Goal: Task Accomplishment & Management: Manage account settings

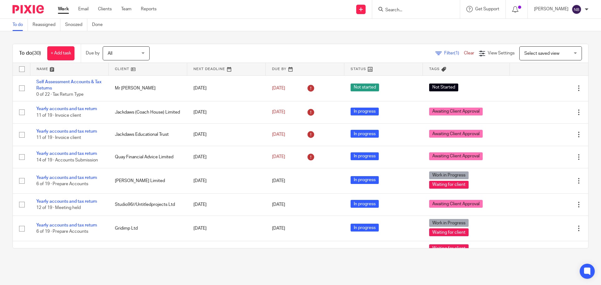
click at [355, 40] on div "To do (30) + Add task Due by All All Today Tomorrow This week Next week This mo…" at bounding box center [300, 146] width 601 height 230
drag, startPoint x: 355, startPoint y: 40, endPoint x: 336, endPoint y: 39, distance: 18.8
click at [336, 39] on div "To do (30) + Add task Due by All All Today Tomorrow This week Next week This mo…" at bounding box center [300, 146] width 601 height 230
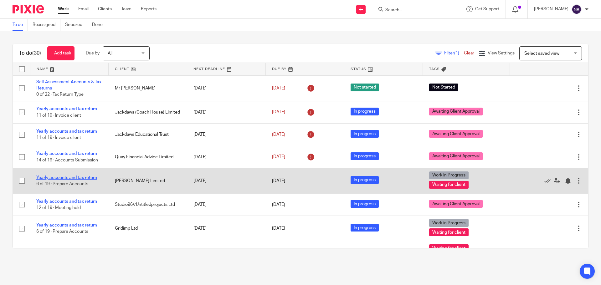
click at [85, 177] on link "Yearly accounts and tax return" at bounding box center [66, 178] width 61 height 4
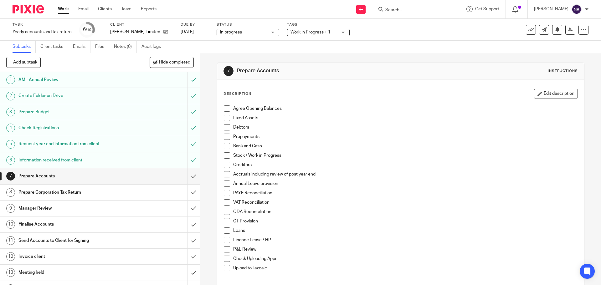
click at [315, 35] on span "Work in Progress + 1" at bounding box center [313, 32] width 47 height 7
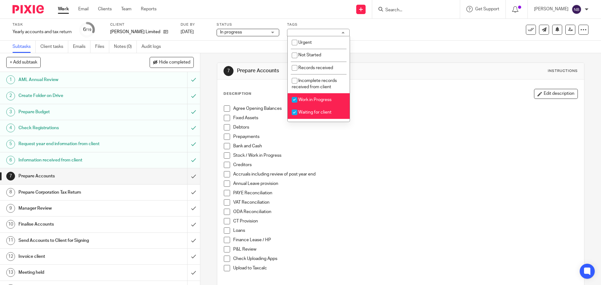
click at [294, 100] on input "checkbox" at bounding box center [295, 100] width 12 height 12
checkbox input "false"
click at [294, 112] on input "checkbox" at bounding box center [295, 112] width 12 height 12
checkbox input "false"
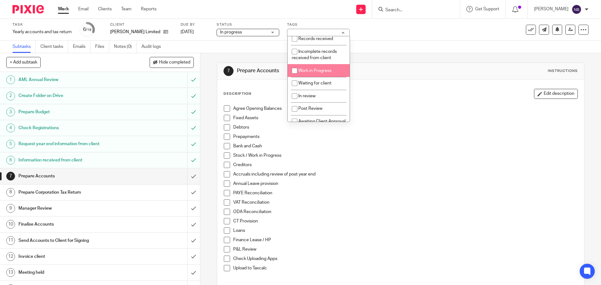
scroll to position [67, 0]
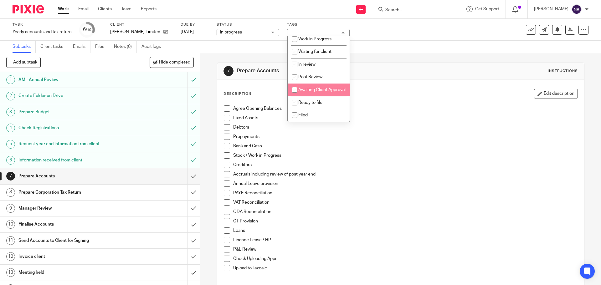
click at [296, 88] on input "checkbox" at bounding box center [295, 90] width 12 height 12
checkbox input "true"
click at [359, 65] on div "7 Prepare Accounts Instructions" at bounding box center [400, 71] width 366 height 17
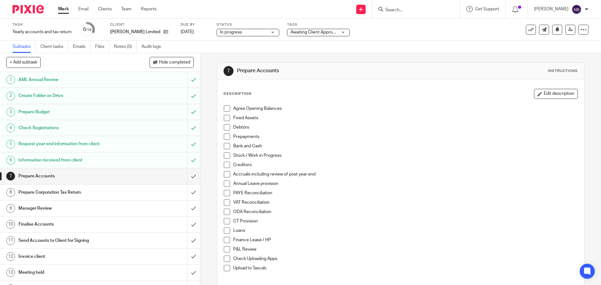
click at [225, 110] on span at bounding box center [227, 108] width 6 height 6
click at [225, 116] on span at bounding box center [227, 118] width 6 height 6
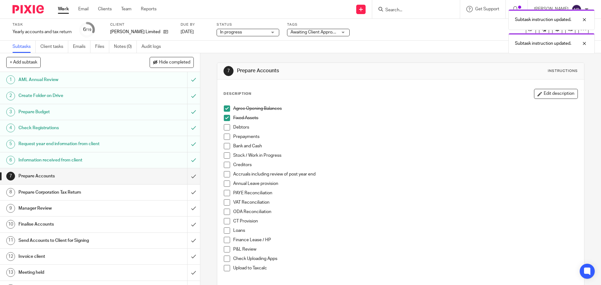
click at [224, 129] on span at bounding box center [227, 127] width 6 height 6
click at [225, 138] on span at bounding box center [227, 137] width 6 height 6
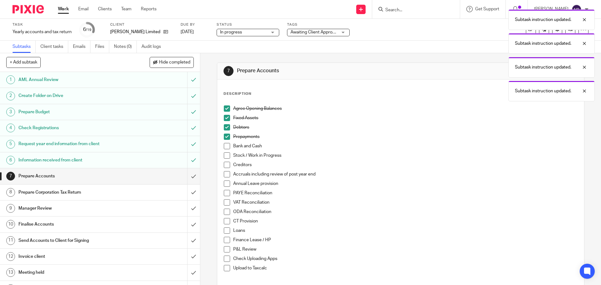
click at [225, 146] on span at bounding box center [227, 146] width 6 height 6
click at [224, 174] on span at bounding box center [227, 174] width 6 height 6
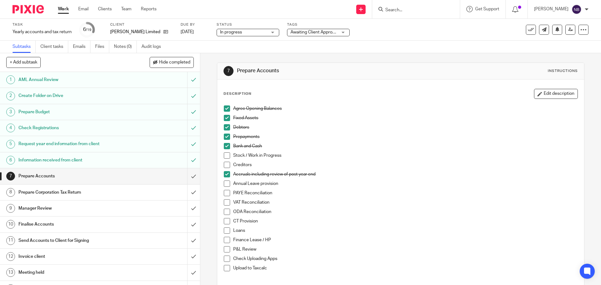
click at [225, 223] on span at bounding box center [227, 221] width 6 height 6
click at [224, 248] on span at bounding box center [227, 249] width 6 height 6
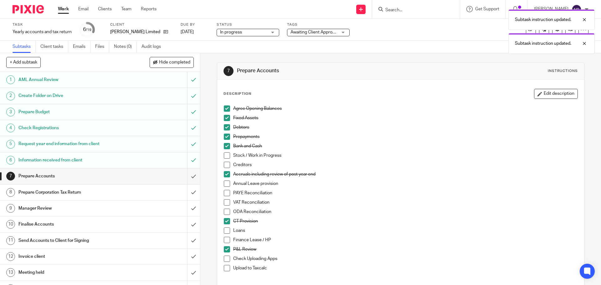
click at [228, 267] on span at bounding box center [227, 268] width 6 height 6
click at [187, 176] on input "submit" at bounding box center [100, 176] width 200 height 16
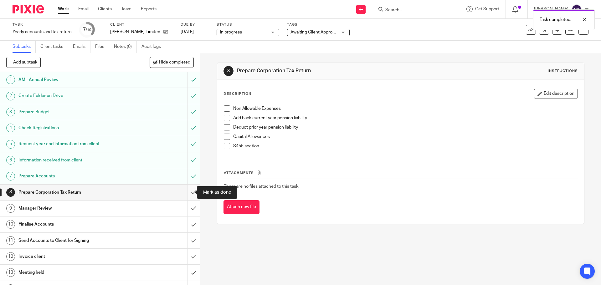
click at [187, 195] on input "submit" at bounding box center [100, 193] width 200 height 16
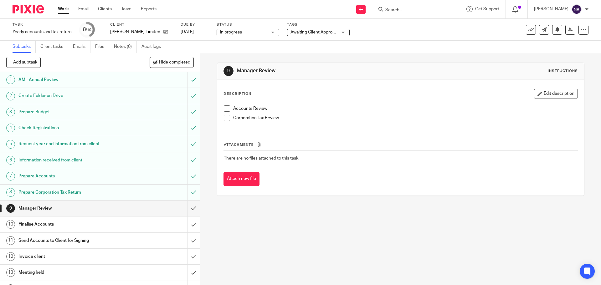
click at [54, 10] on div "Work Email Clients Team Reports Work Email Clients Team Reports Settings" at bounding box center [109, 9] width 114 height 18
click at [59, 9] on link "Work" at bounding box center [63, 9] width 11 height 6
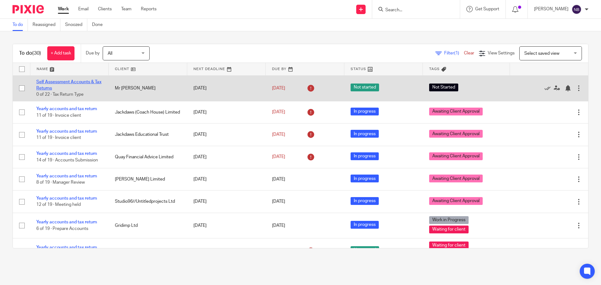
click at [71, 80] on link "Self Assessment Accounts & Tax Returns" at bounding box center [68, 85] width 65 height 11
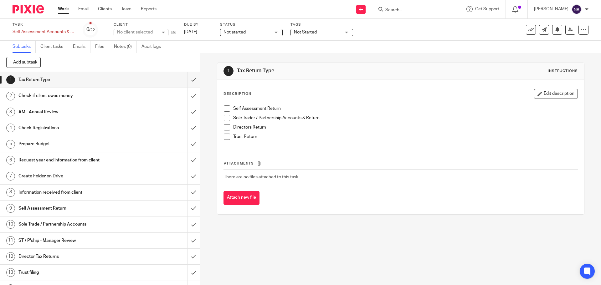
click at [301, 31] on span "Not Started" at bounding box center [305, 32] width 23 height 4
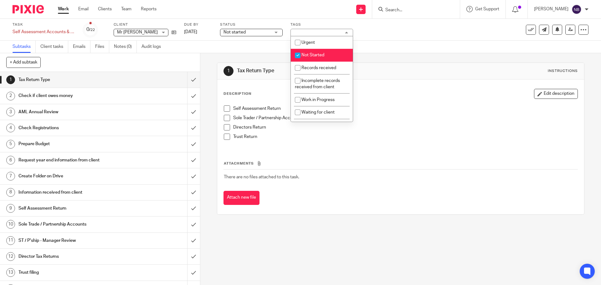
drag, startPoint x: 306, startPoint y: 52, endPoint x: 301, endPoint y: 67, distance: 15.4
click at [305, 52] on li "Not Started" at bounding box center [322, 55] width 62 height 13
checkbox input "false"
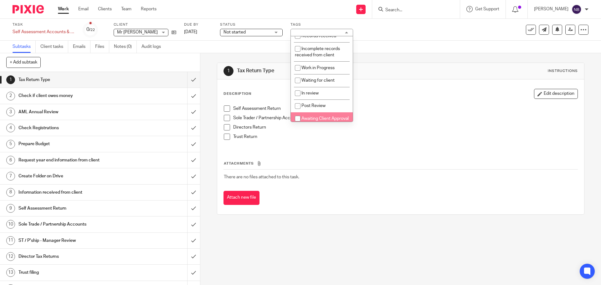
scroll to position [67, 0]
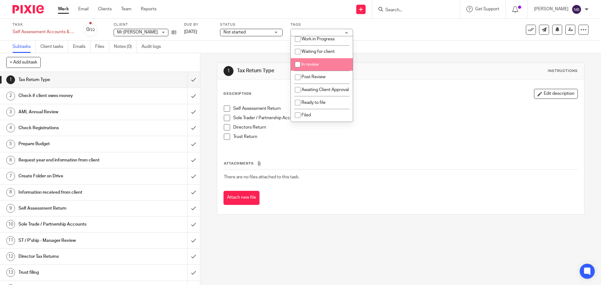
click at [300, 59] on input "checkbox" at bounding box center [298, 65] width 12 height 12
checkbox input "true"
click at [238, 33] on span "Not started" at bounding box center [234, 32] width 22 height 4
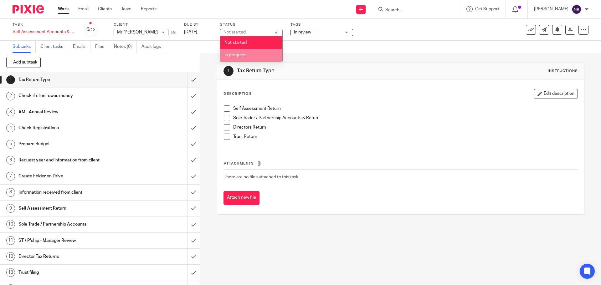
click at [238, 53] on span "In progress" at bounding box center [235, 55] width 22 height 4
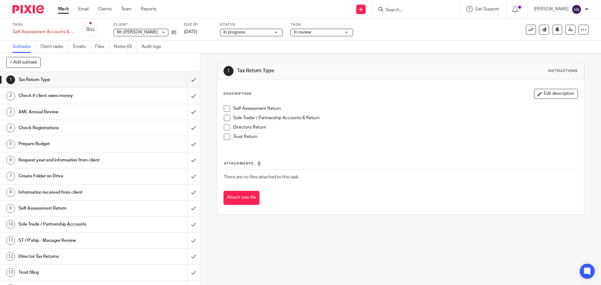
click at [197, 42] on div "Subtasks Client tasks Emails Files Notes (0) Audit logs" at bounding box center [300, 47] width 601 height 13
click at [187, 81] on input "submit" at bounding box center [100, 80] width 200 height 16
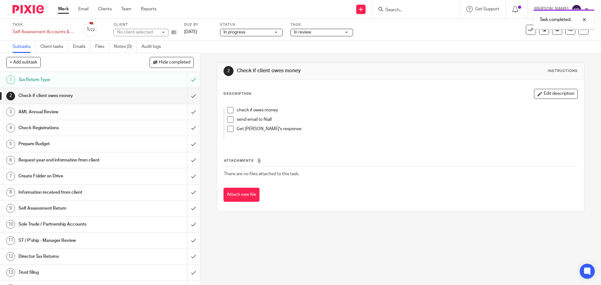
click at [187, 98] on input "submit" at bounding box center [100, 96] width 200 height 16
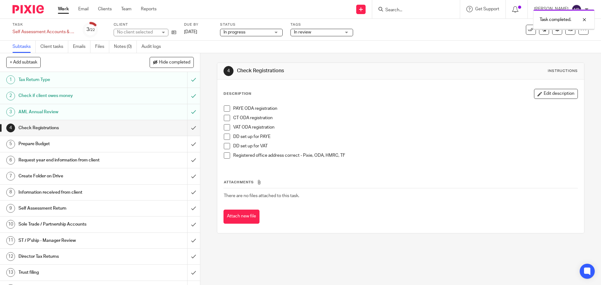
click at [188, 127] on input "submit" at bounding box center [100, 128] width 200 height 16
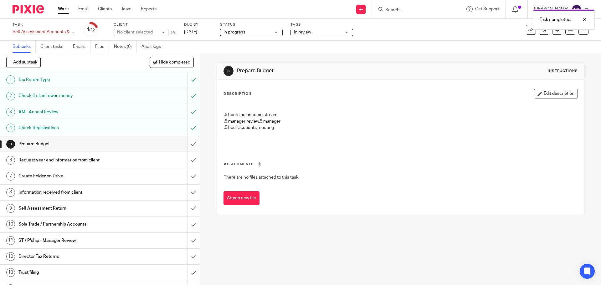
click at [185, 143] on input "submit" at bounding box center [100, 144] width 200 height 16
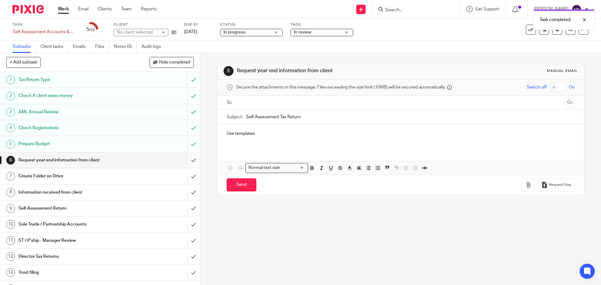
click at [186, 160] on input "submit" at bounding box center [100, 160] width 200 height 16
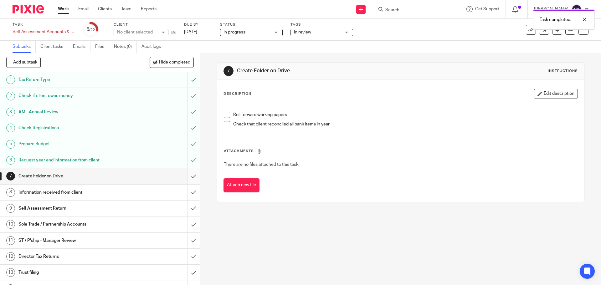
click at [187, 176] on input "submit" at bounding box center [100, 176] width 200 height 16
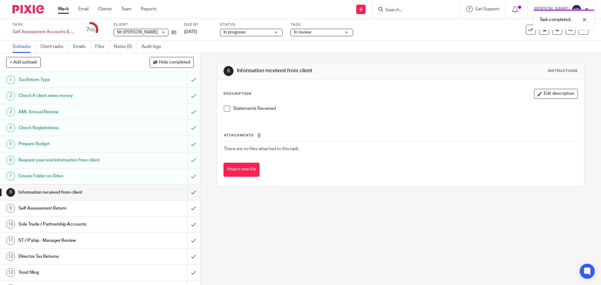
click at [224, 110] on span at bounding box center [227, 108] width 6 height 6
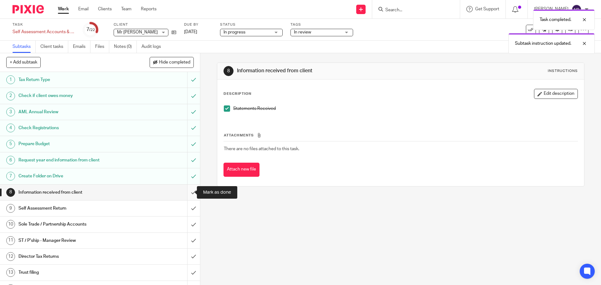
click at [187, 193] on input "submit" at bounding box center [100, 193] width 200 height 16
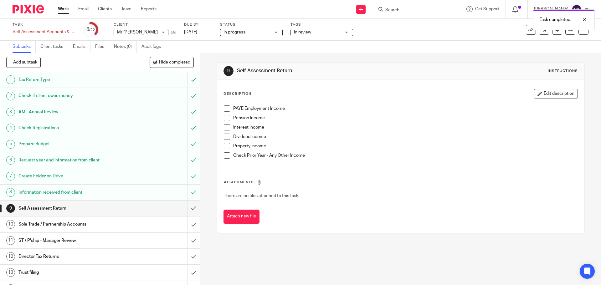
click at [227, 109] on span at bounding box center [227, 108] width 6 height 6
click at [226, 125] on span at bounding box center [227, 127] width 6 height 6
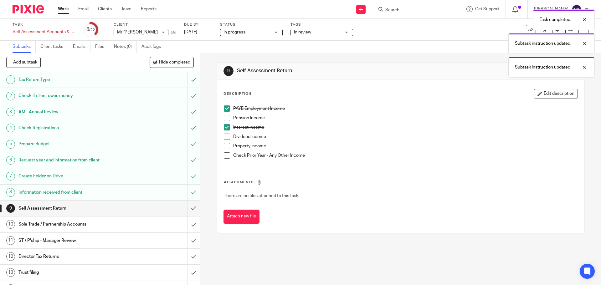
click at [226, 133] on li "Interest Income" at bounding box center [400, 128] width 353 height 9
click at [226, 135] on span at bounding box center [227, 137] width 6 height 6
click at [225, 146] on span at bounding box center [227, 146] width 6 height 6
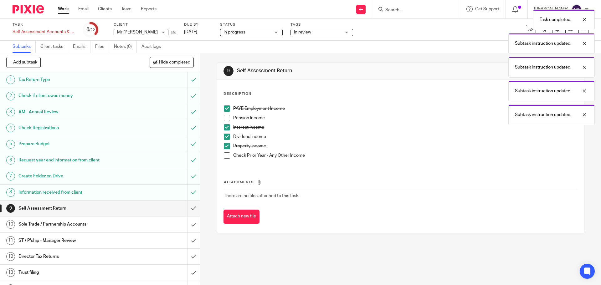
click at [226, 156] on span at bounding box center [227, 155] width 6 height 6
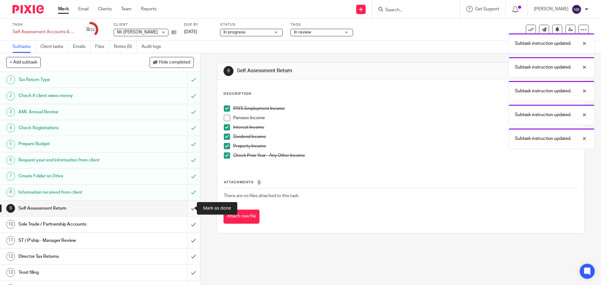
click at [188, 207] on input "submit" at bounding box center [100, 209] width 200 height 16
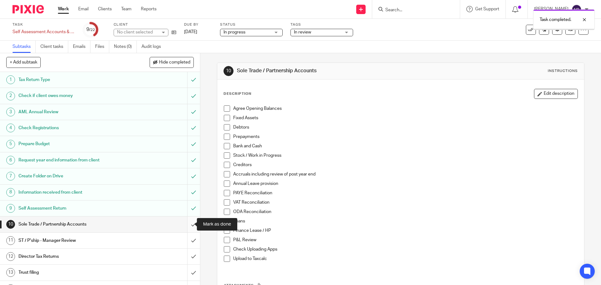
click at [186, 221] on input "submit" at bounding box center [100, 225] width 200 height 16
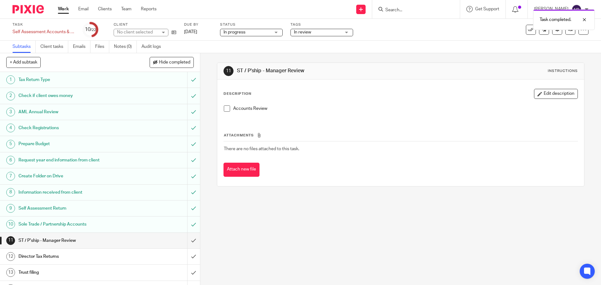
click at [145, 34] on div "No client selected" at bounding box center [137, 32] width 41 height 6
click at [64, 7] on link "Work" at bounding box center [63, 9] width 11 height 6
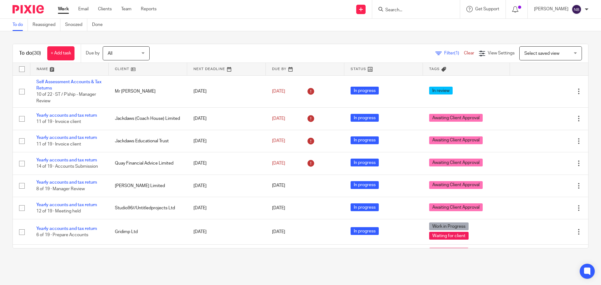
click at [65, 7] on link "Work" at bounding box center [63, 9] width 11 height 6
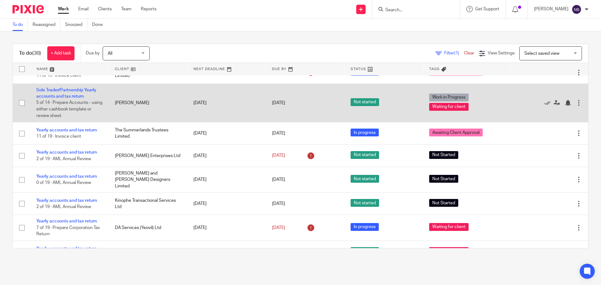
scroll to position [380, 0]
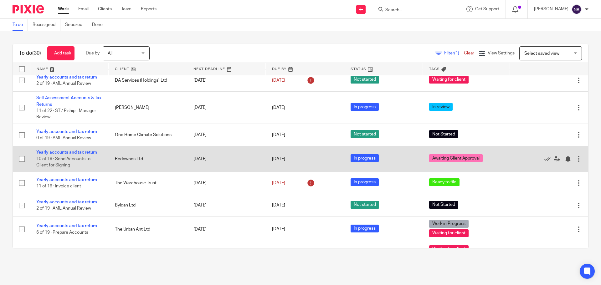
click at [93, 150] on link "Yearly accounts and tax return" at bounding box center [66, 152] width 61 height 4
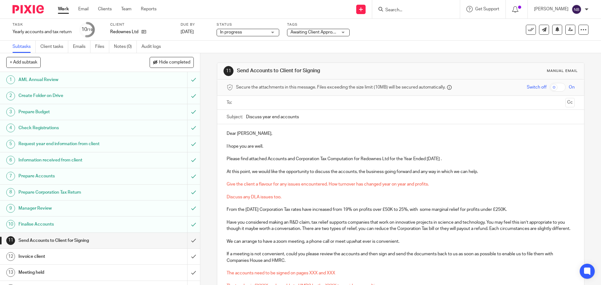
scroll to position [94, 0]
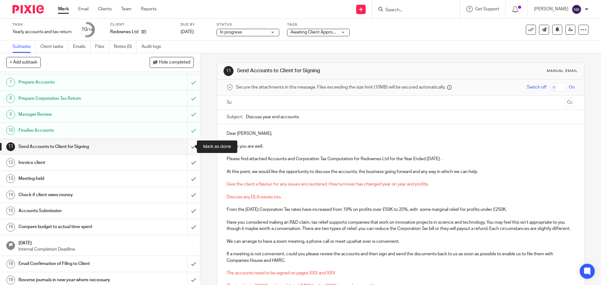
click at [185, 145] on input "submit" at bounding box center [100, 147] width 200 height 16
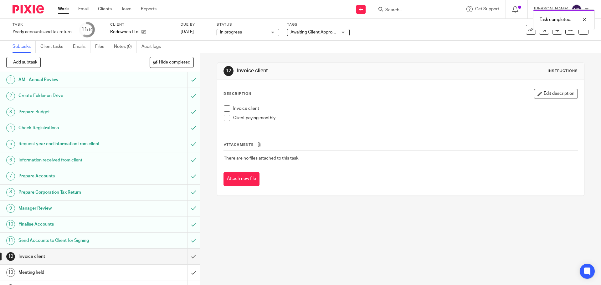
click at [70, 143] on h1 "Request year end information from client" at bounding box center [72, 143] width 108 height 9
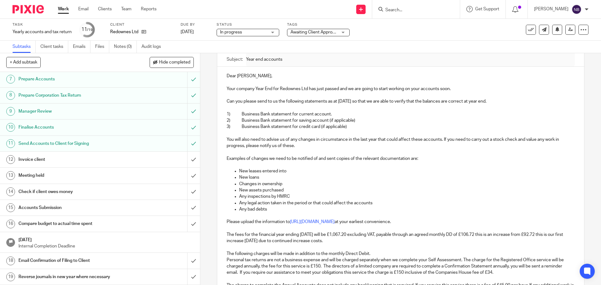
scroll to position [125, 0]
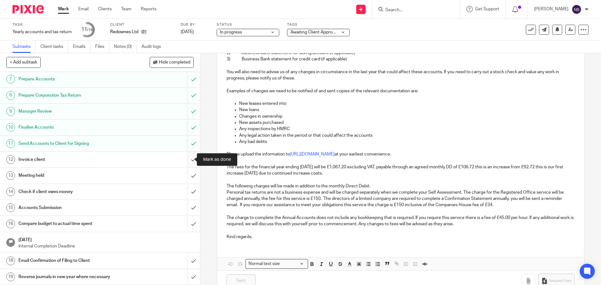
click at [185, 158] on input "submit" at bounding box center [100, 160] width 200 height 16
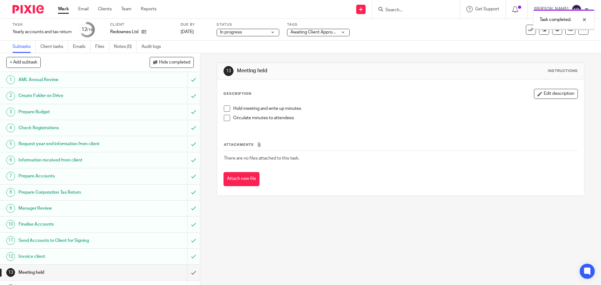
scroll to position [97, 0]
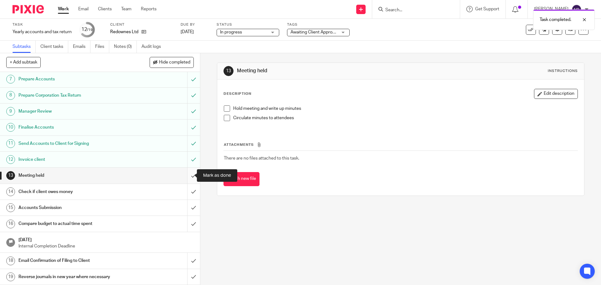
click at [184, 173] on input "submit" at bounding box center [100, 176] width 200 height 16
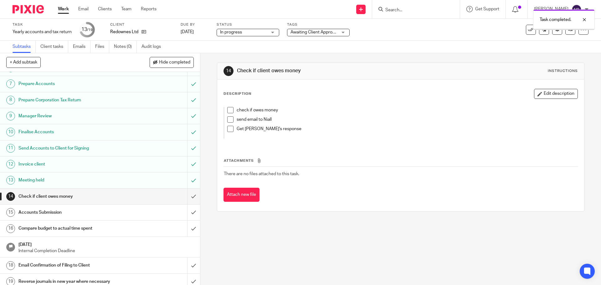
scroll to position [97, 0]
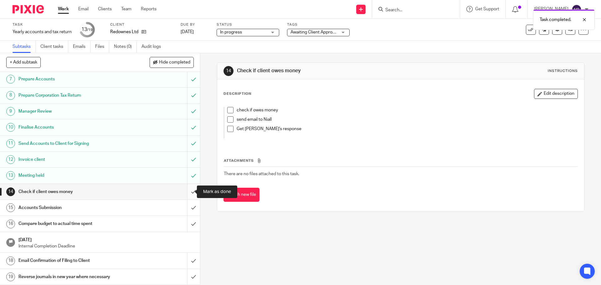
click at [189, 194] on input "submit" at bounding box center [100, 192] width 200 height 16
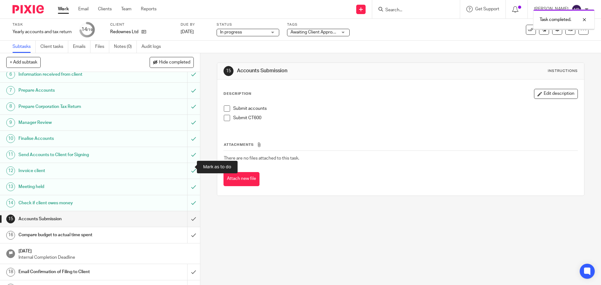
scroll to position [97, 0]
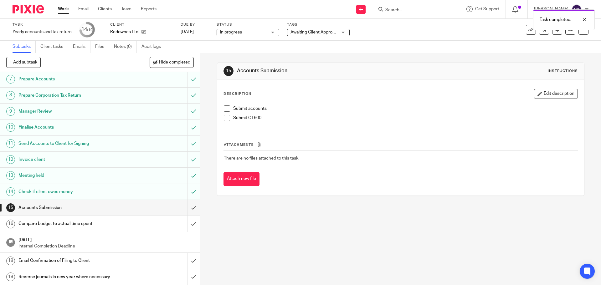
click at [224, 120] on span at bounding box center [227, 118] width 6 height 6
click at [224, 106] on span at bounding box center [227, 108] width 6 height 6
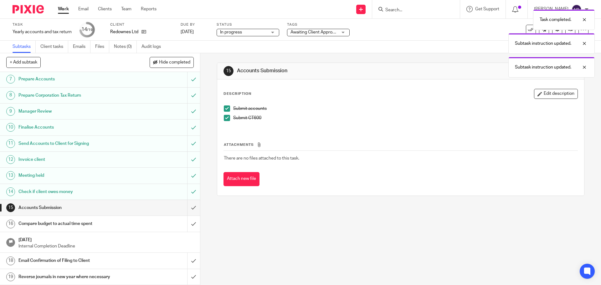
click at [316, 29] on div "Task completed. Subtask instruction updated. Subtask instruction updated." at bounding box center [447, 41] width 294 height 71
click at [315, 32] on div "Task completed. Subtask instruction updated. Subtask instruction updated." at bounding box center [447, 41] width 294 height 71
click at [327, 33] on div "Task completed. Subtask instruction updated. Subtask instruction updated." at bounding box center [447, 41] width 294 height 71
click at [187, 206] on input "submit" at bounding box center [100, 208] width 200 height 16
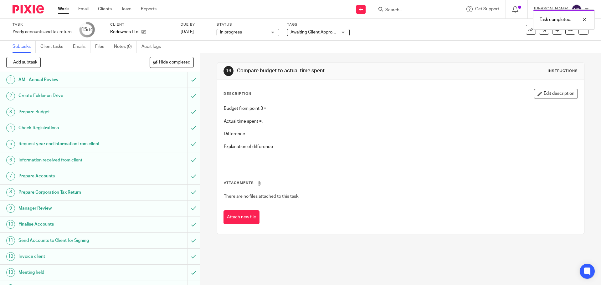
click at [329, 34] on span "Awaiting Client Approval" at bounding box center [313, 32] width 47 height 4
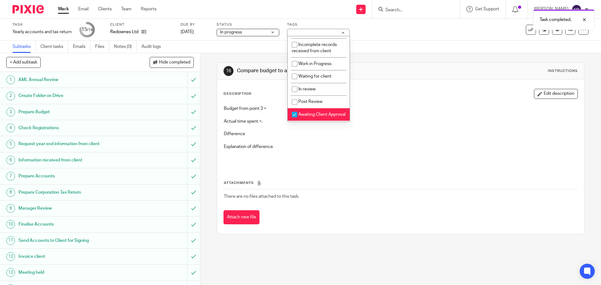
scroll to position [67, 0]
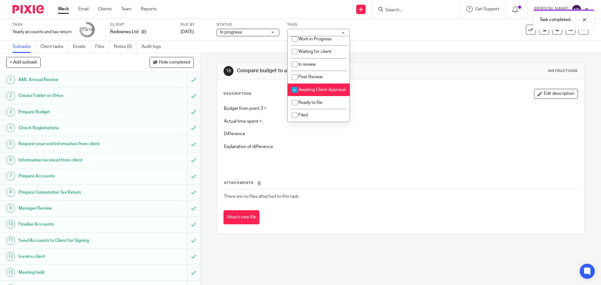
click at [308, 88] on span "Awaiting Client Approval" at bounding box center [321, 90] width 47 height 4
checkbox input "false"
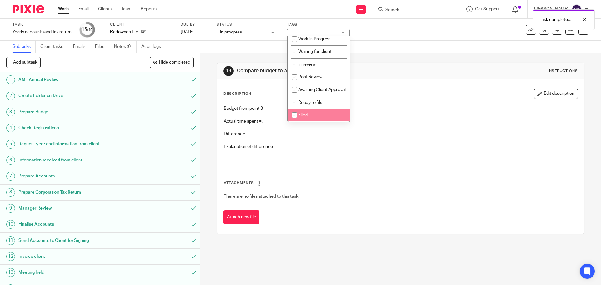
drag, startPoint x: 295, startPoint y: 116, endPoint x: 360, endPoint y: 75, distance: 76.8
click at [295, 116] on input "checkbox" at bounding box center [295, 115] width 12 height 12
checkbox input "true"
click at [387, 62] on div "16 Compare budget to actual time spent Instructions Description Edit descriptio…" at bounding box center [400, 148] width 367 height 190
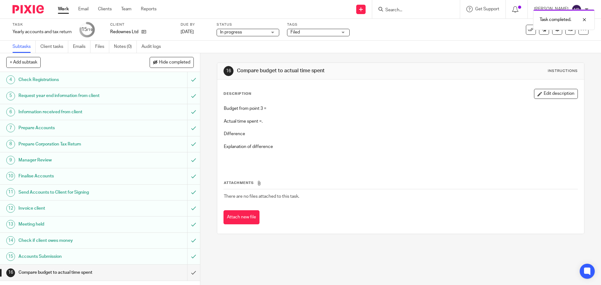
scroll to position [97, 0]
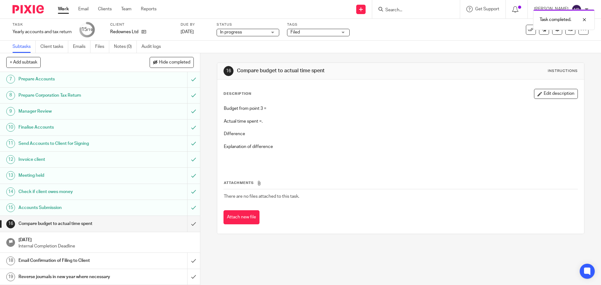
click at [149, 275] on div "Reverse journals in new year where necessary" at bounding box center [99, 276] width 162 height 9
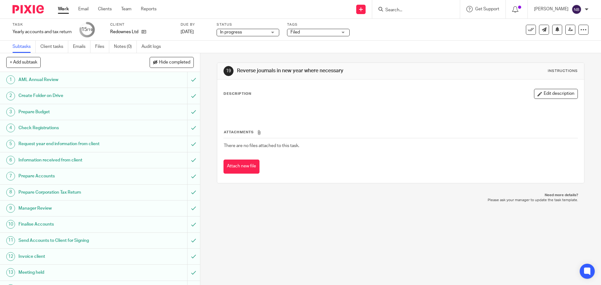
scroll to position [97, 0]
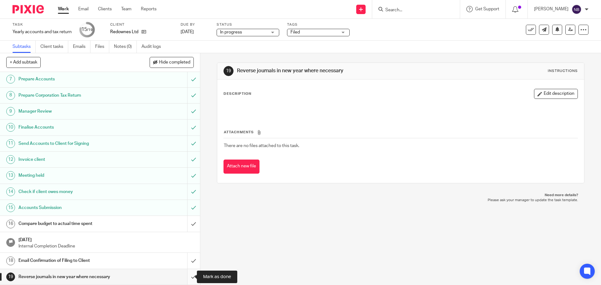
click at [187, 277] on input "submit" at bounding box center [100, 277] width 200 height 16
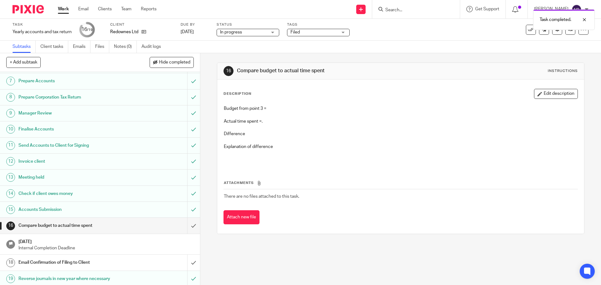
scroll to position [97, 0]
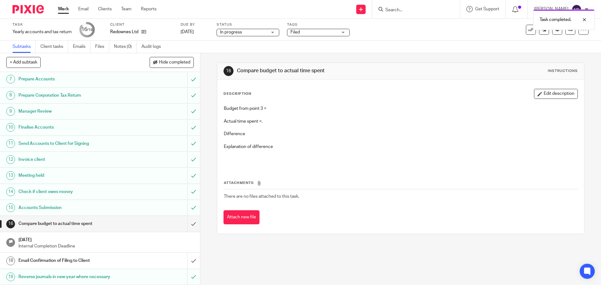
click at [116, 260] on h1 "Email Confirmation of Filing to Client" at bounding box center [72, 260] width 108 height 9
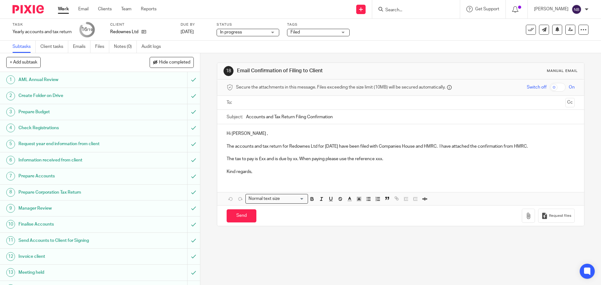
click at [267, 104] on input "text" at bounding box center [400, 102] width 324 height 7
click at [257, 134] on p "Hi [PERSON_NAME] ," at bounding box center [401, 135] width 348 height 6
click at [264, 160] on p "The tax to pay is £xx and is due by xx. When paying please use the reference xx…" at bounding box center [401, 160] width 348 height 6
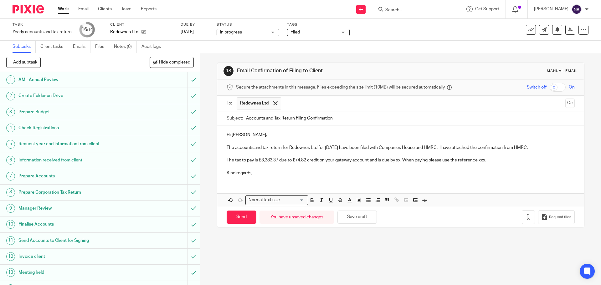
click at [400, 160] on p "The tax to pay is £3,383.37 due to £74.82 credit on your gateway account and is…" at bounding box center [401, 160] width 348 height 6
click at [513, 161] on p "The tax to pay is £3,383.37 due to £74.82 credit on your gateway account and is…" at bounding box center [401, 160] width 348 height 6
click at [550, 161] on p "The tax to pay is £3,383.37 due to £74.82 credit on your gateway account and is…" at bounding box center [401, 160] width 348 height 6
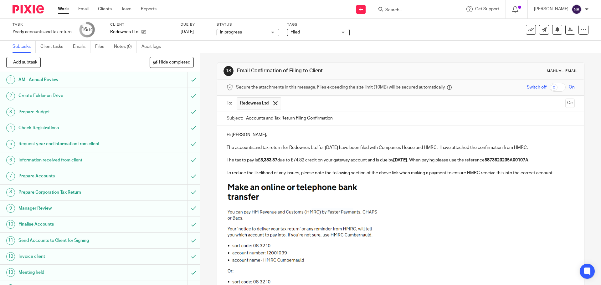
scroll to position [94, 0]
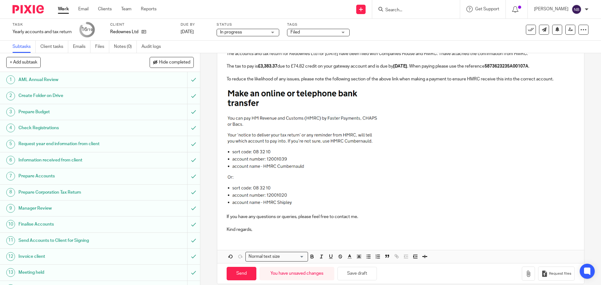
click at [276, 233] on div "Hi Sharon, The accounts and tax return for Redownes Ltd for 30 Jun 2025 have be…" at bounding box center [400, 135] width 366 height 206
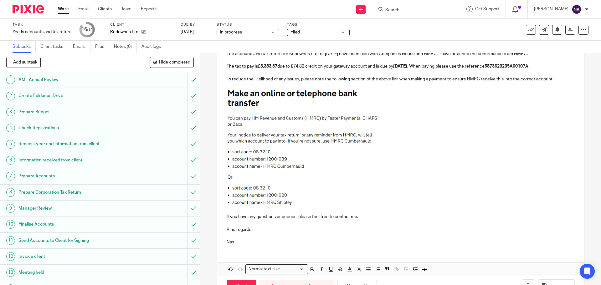
scroll to position [0, 0]
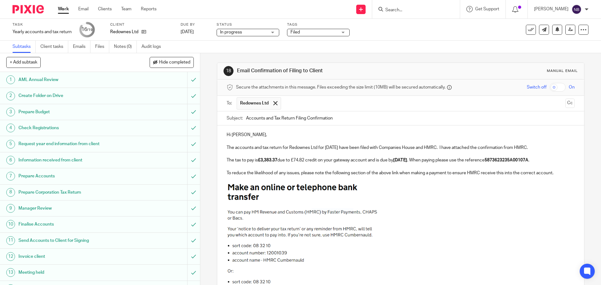
click at [399, 224] on p at bounding box center [401, 242] width 348 height 119
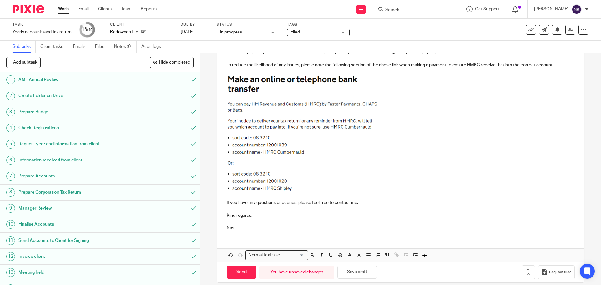
scroll to position [115, 0]
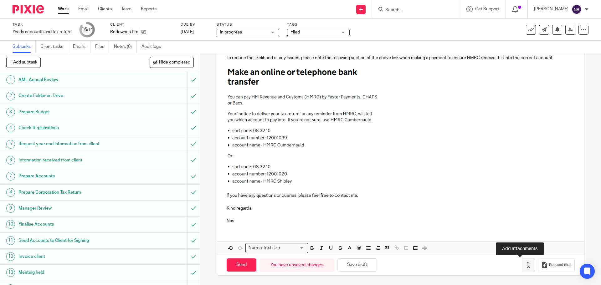
click at [525, 268] on icon "button" at bounding box center [528, 265] width 6 height 6
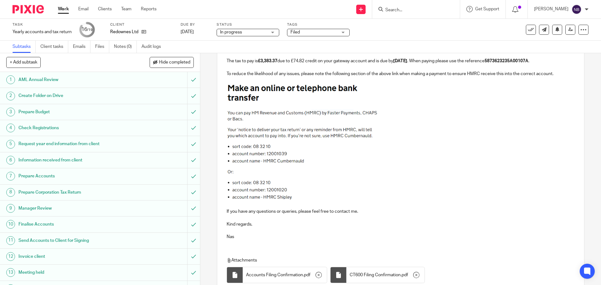
scroll to position [150, 0]
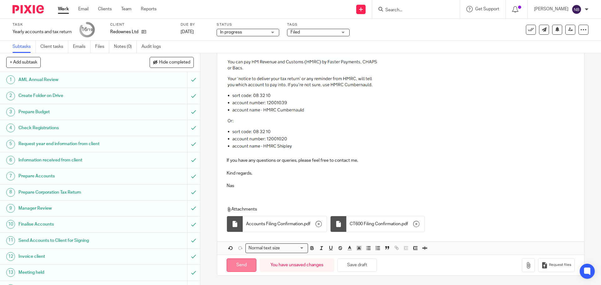
click at [245, 261] on input "Send" at bounding box center [242, 265] width 30 height 13
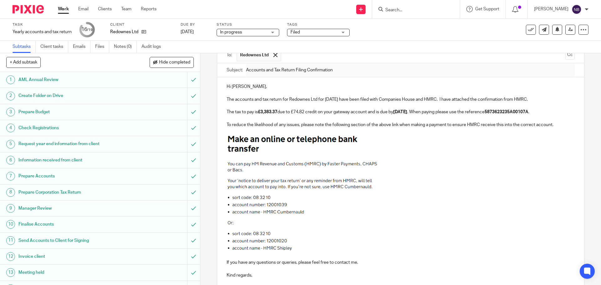
scroll to position [0, 0]
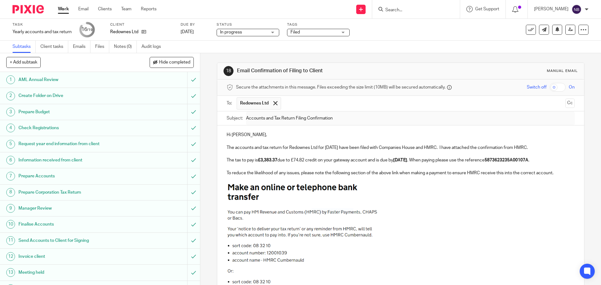
type input "Sent"
click at [72, 112] on h1 "Prepare Budget" at bounding box center [72, 111] width 108 height 9
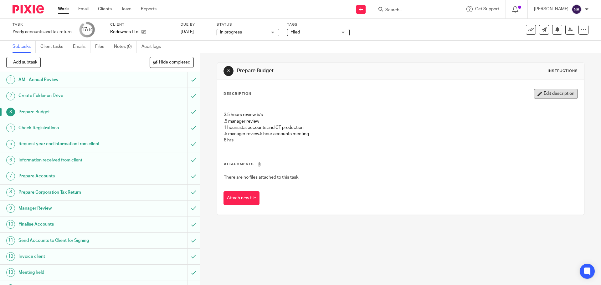
click at [539, 94] on button "Edit description" at bounding box center [556, 94] width 44 height 10
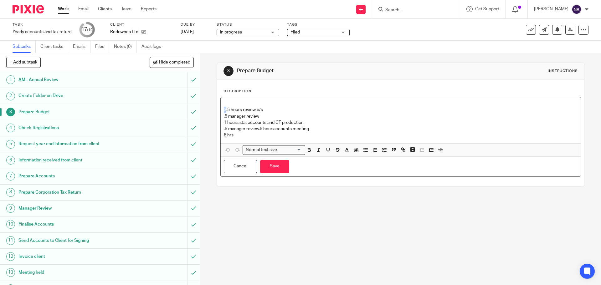
drag, startPoint x: 224, startPoint y: 109, endPoint x: 219, endPoint y: 110, distance: 5.0
click at [221, 110] on div "3.5 hours review b/s .5 manager review 1 hours stat accounts and CT production …" at bounding box center [401, 120] width 360 height 46
drag, startPoint x: 223, startPoint y: 135, endPoint x: 220, endPoint y: 136, distance: 3.5
click at [221, 136] on div "4.5 hours review b/s .5 manager review 1 hours stat accounts and CT production …" at bounding box center [401, 120] width 360 height 46
drag, startPoint x: 224, startPoint y: 135, endPoint x: 216, endPoint y: 136, distance: 7.8
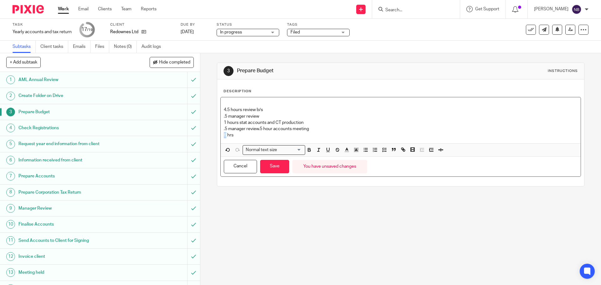
click at [217, 136] on div "Description 4.5 hours review b/s .5 manager review 1 hours stat accounts and CT…" at bounding box center [400, 132] width 366 height 107
click at [277, 169] on button "Save" at bounding box center [274, 166] width 29 height 13
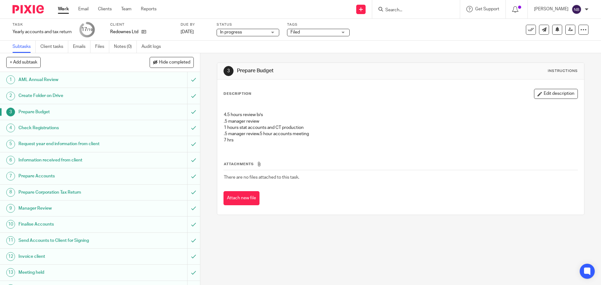
drag, startPoint x: 414, startPoint y: 9, endPoint x: 421, endPoint y: 10, distance: 6.9
click at [415, 9] on input "Search" at bounding box center [413, 11] width 56 height 6
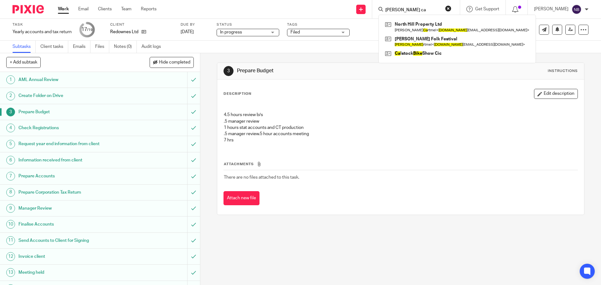
type input "mike ca"
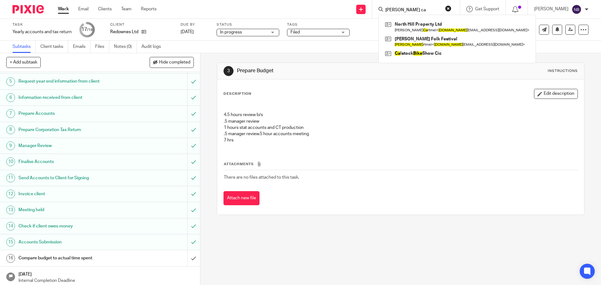
scroll to position [97, 0]
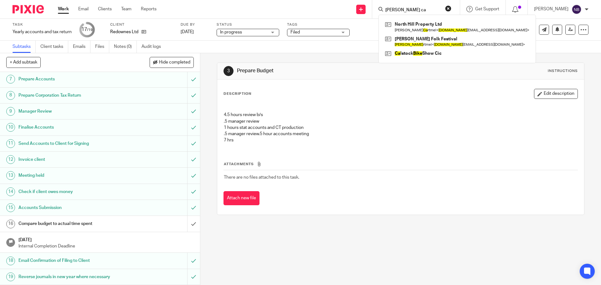
click at [97, 221] on h1 "Compare budget to actual time spent" at bounding box center [72, 223] width 108 height 9
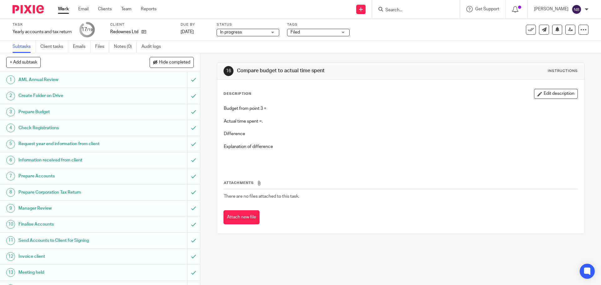
click at [535, 97] on button "Edit description" at bounding box center [556, 94] width 44 height 10
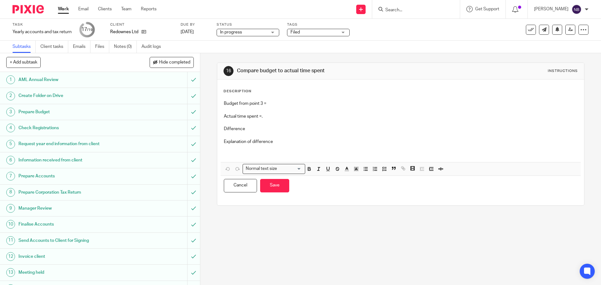
click at [291, 104] on p "Budget from point 3 =" at bounding box center [400, 103] width 353 height 6
click at [263, 116] on p "Actual time spent = 8 hours 50 minutes" at bounding box center [400, 116] width 353 height 6
click at [280, 184] on button "Save" at bounding box center [274, 185] width 29 height 13
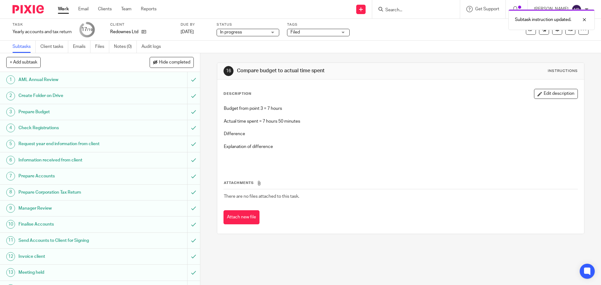
click at [536, 97] on button "Edit description" at bounding box center [556, 94] width 44 height 10
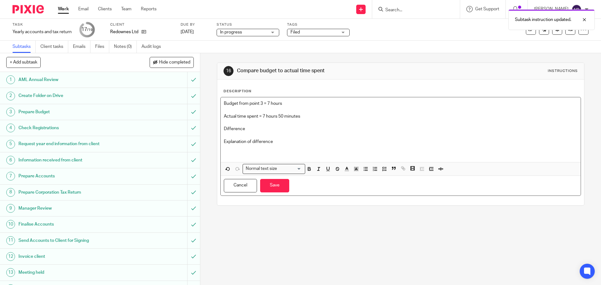
click at [271, 131] on p "Difference" at bounding box center [400, 129] width 353 height 6
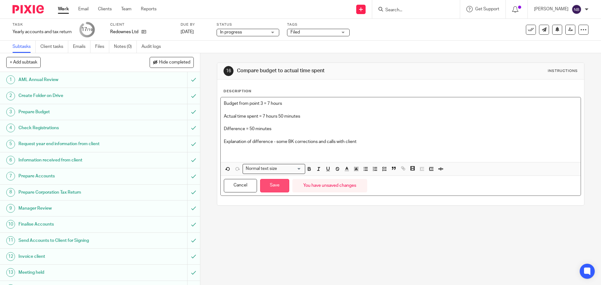
click at [273, 187] on button "Save" at bounding box center [274, 185] width 29 height 13
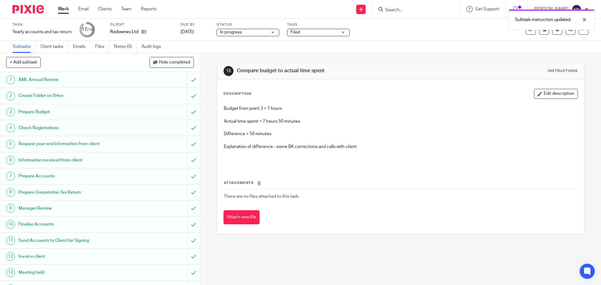
click at [64, 12] on link "Work" at bounding box center [63, 9] width 11 height 6
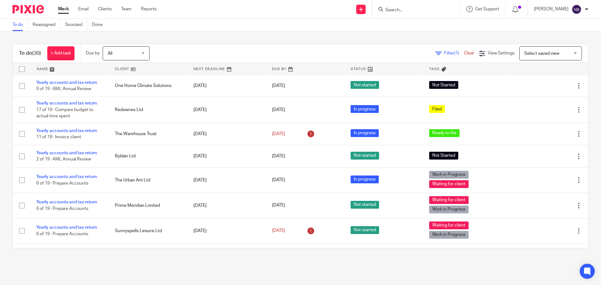
scroll to position [402, 0]
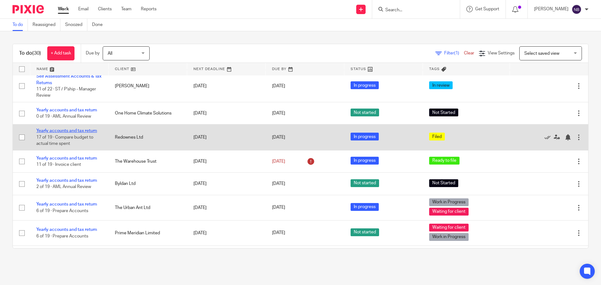
click at [89, 129] on link "Yearly accounts and tax return" at bounding box center [66, 131] width 61 height 4
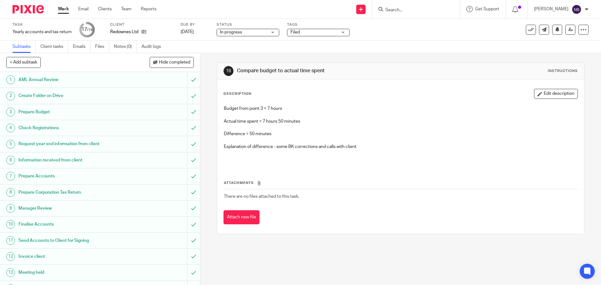
scroll to position [97, 0]
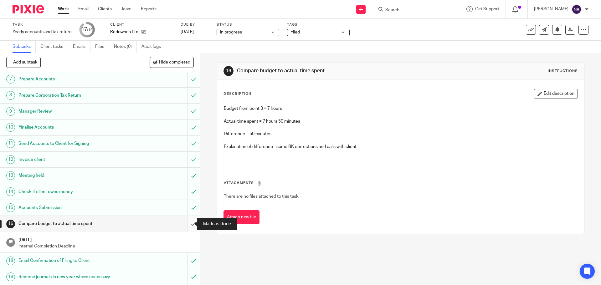
click at [183, 226] on input "submit" at bounding box center [100, 224] width 200 height 16
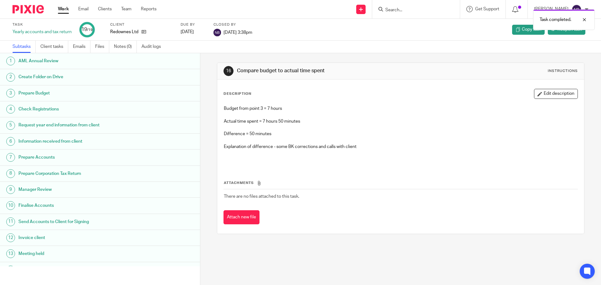
click at [65, 8] on link "Work" at bounding box center [63, 9] width 11 height 6
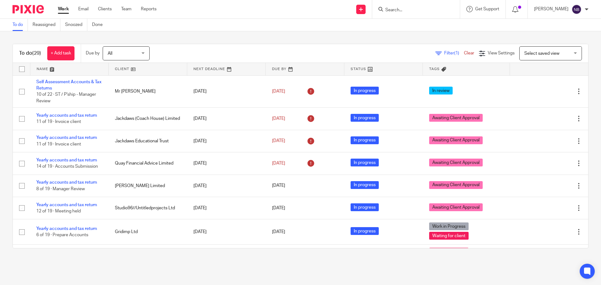
click at [61, 11] on link "Work" at bounding box center [63, 9] width 11 height 6
